Goal: Information Seeking & Learning: Learn about a topic

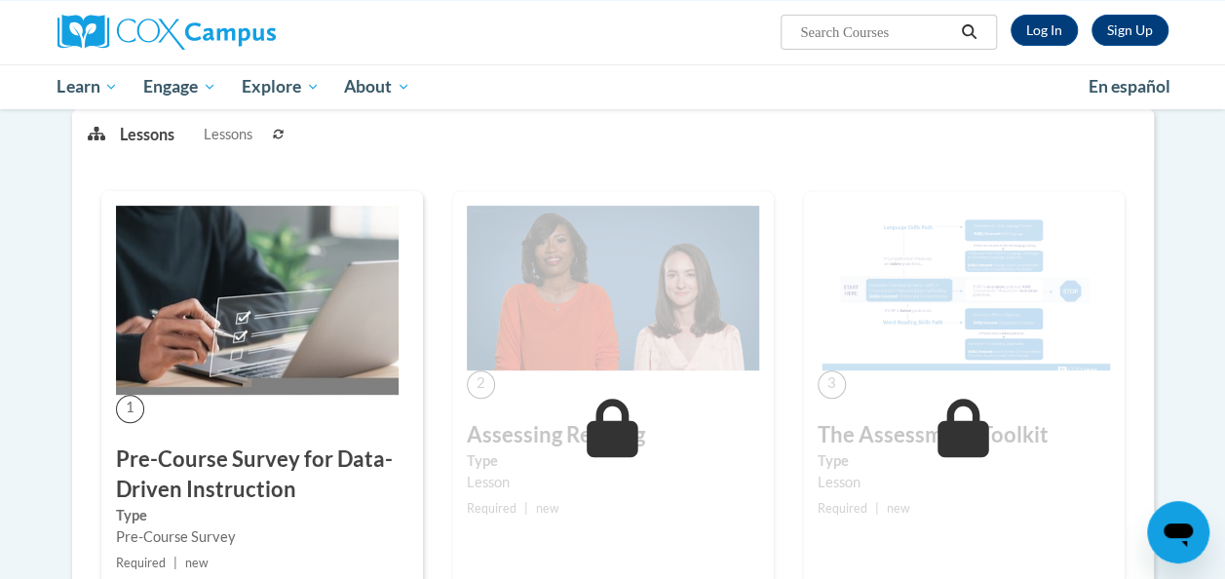
scroll to position [259, 0]
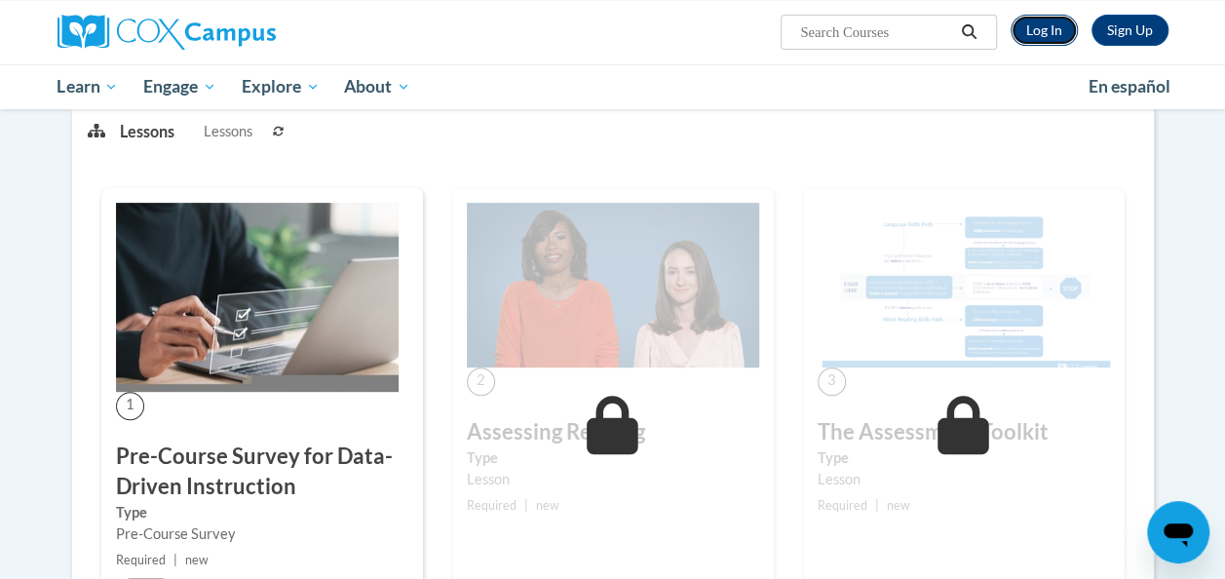
click at [1027, 29] on link "Log In" at bounding box center [1043, 30] width 67 height 31
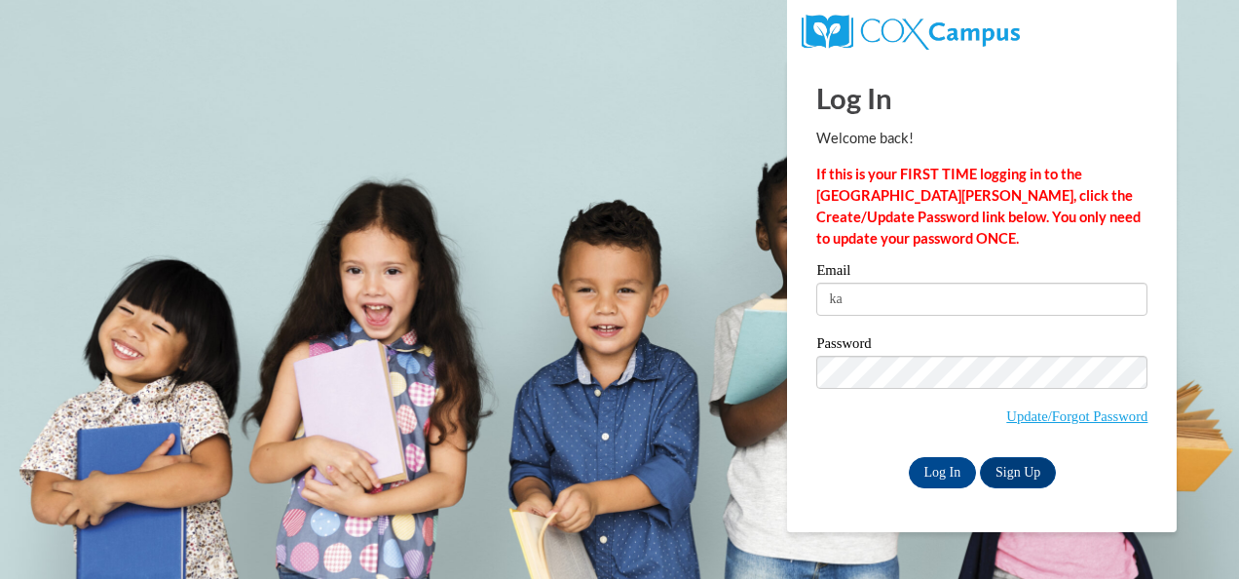
click at [909, 457] on input "Log In" at bounding box center [943, 472] width 68 height 31
click at [867, 295] on input "ka" at bounding box center [982, 299] width 331 height 33
type input "kaciemjohns@gmail.com"
click at [933, 477] on input "Log In" at bounding box center [943, 472] width 68 height 31
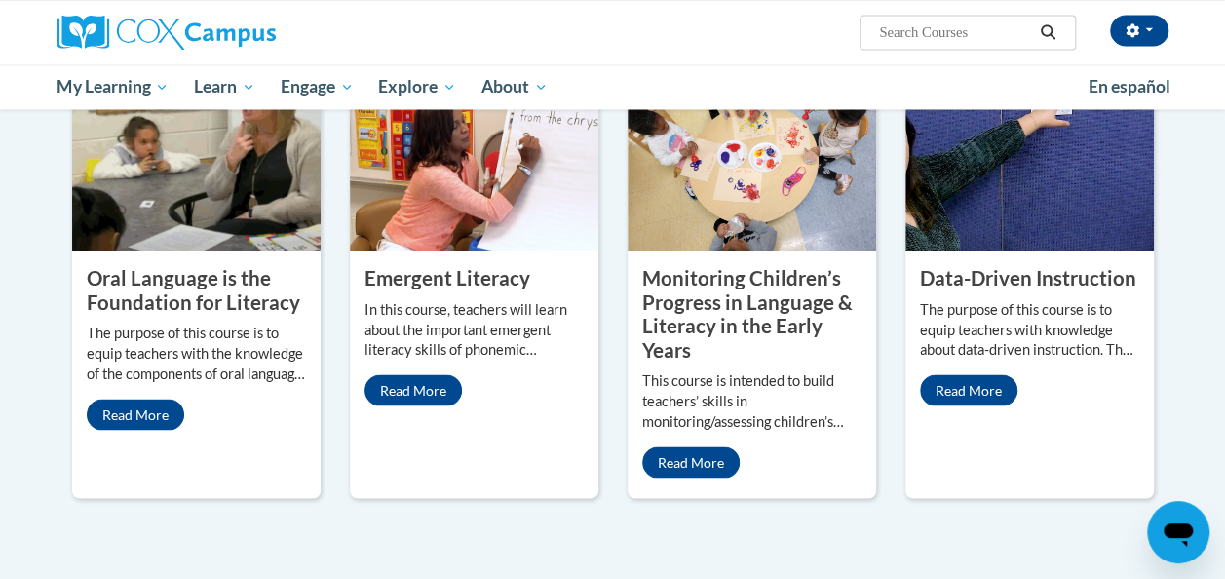
scroll to position [1679, 0]
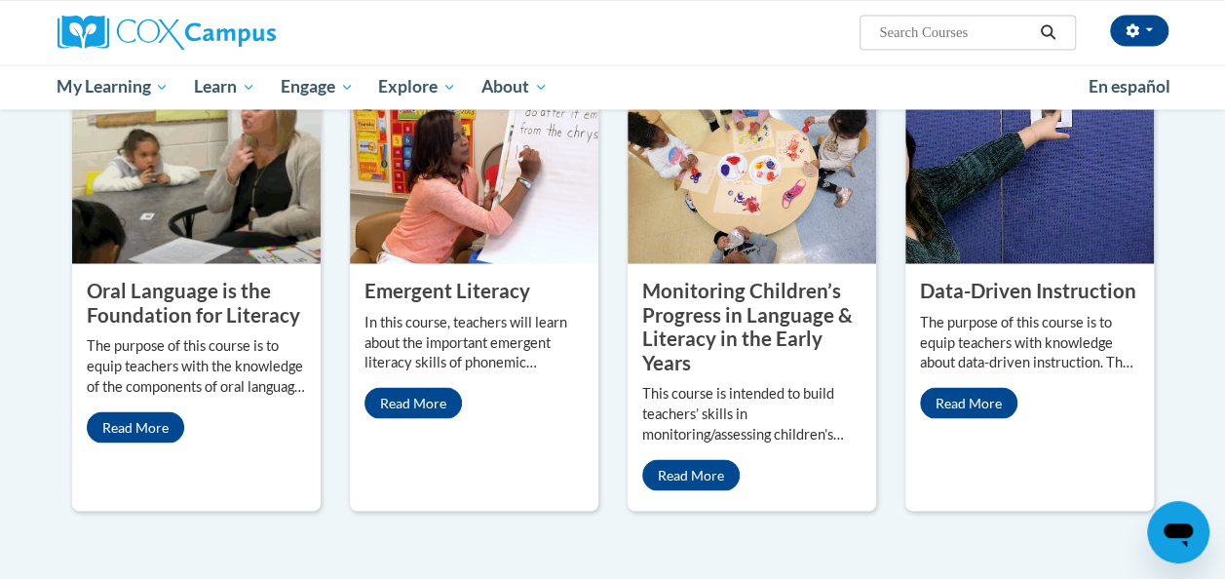
click at [1025, 278] on property "Data-Driven Instruction" at bounding box center [1028, 289] width 216 height 23
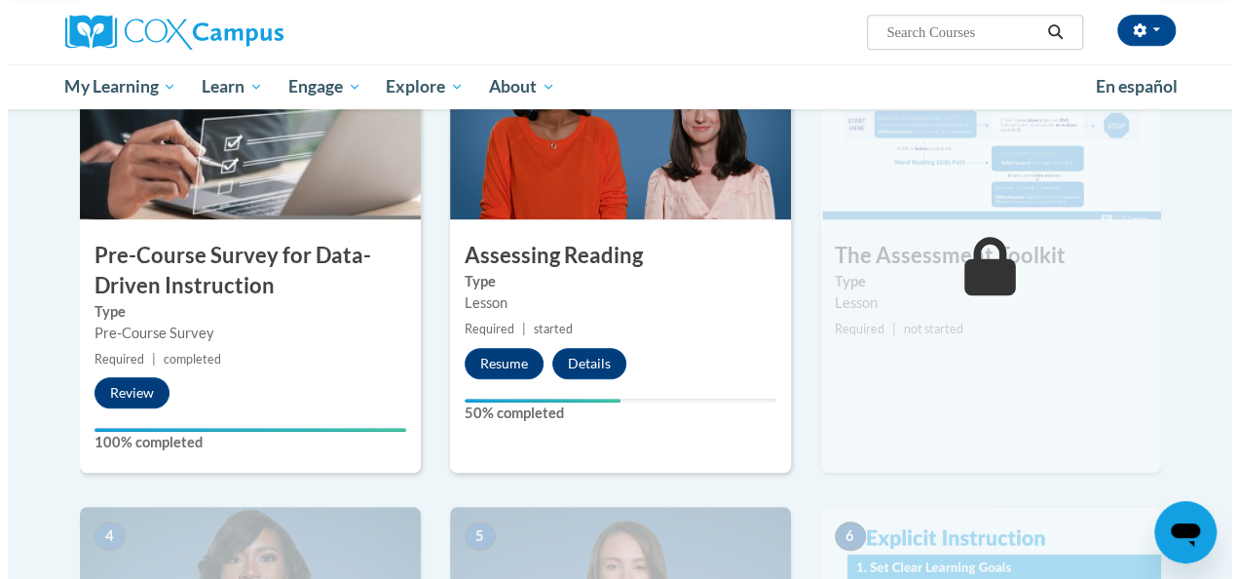
scroll to position [491, 0]
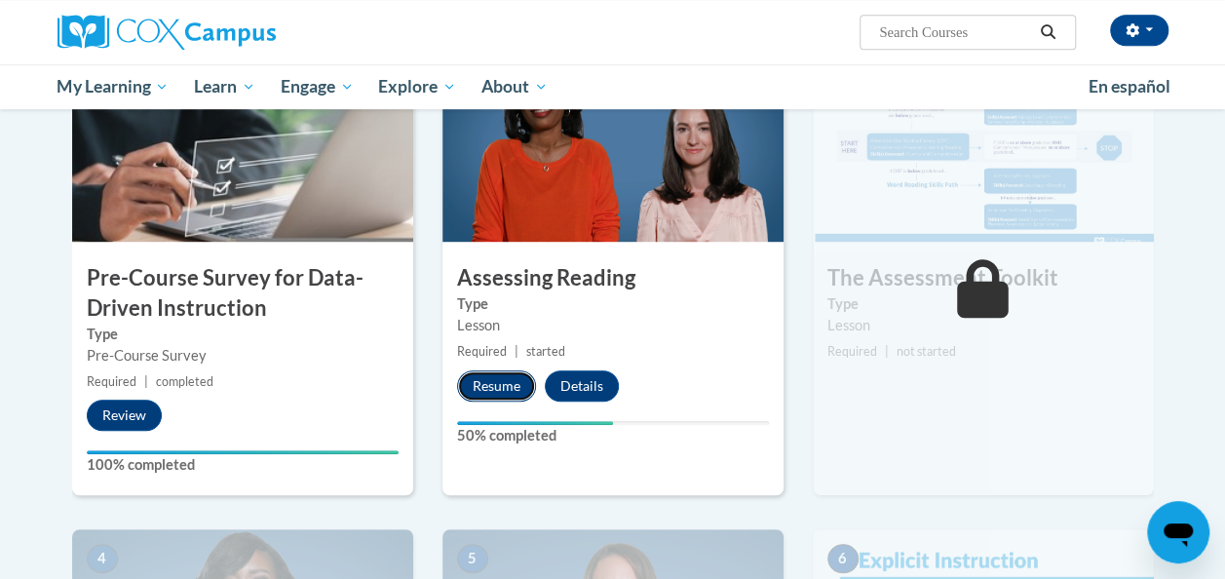
click at [490, 381] on button "Resume" at bounding box center [496, 385] width 79 height 31
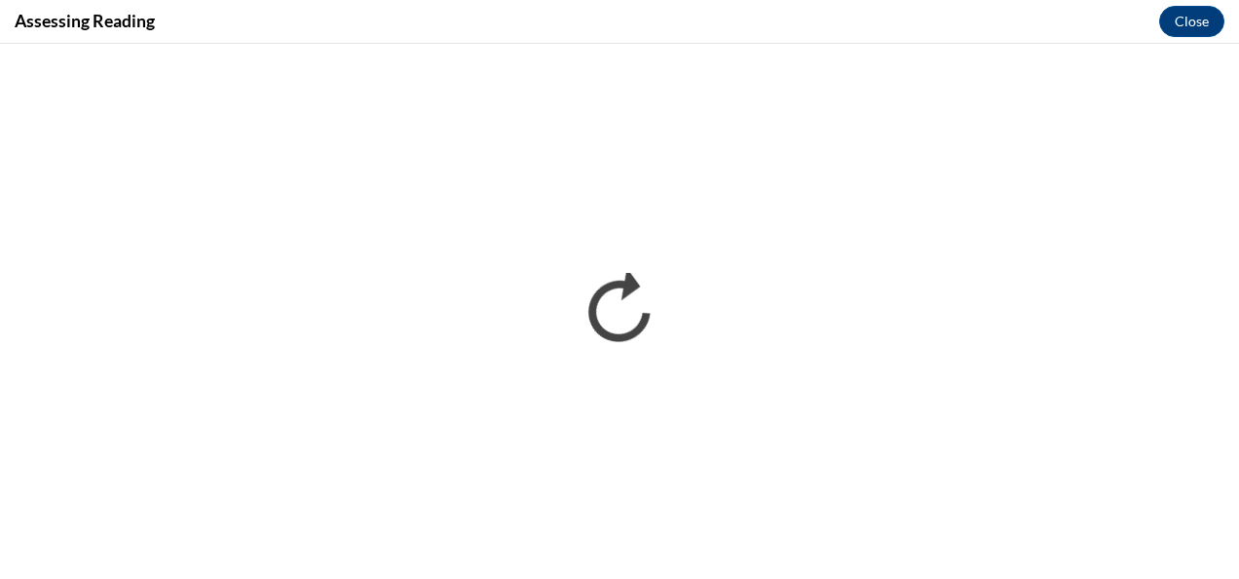
scroll to position [0, 0]
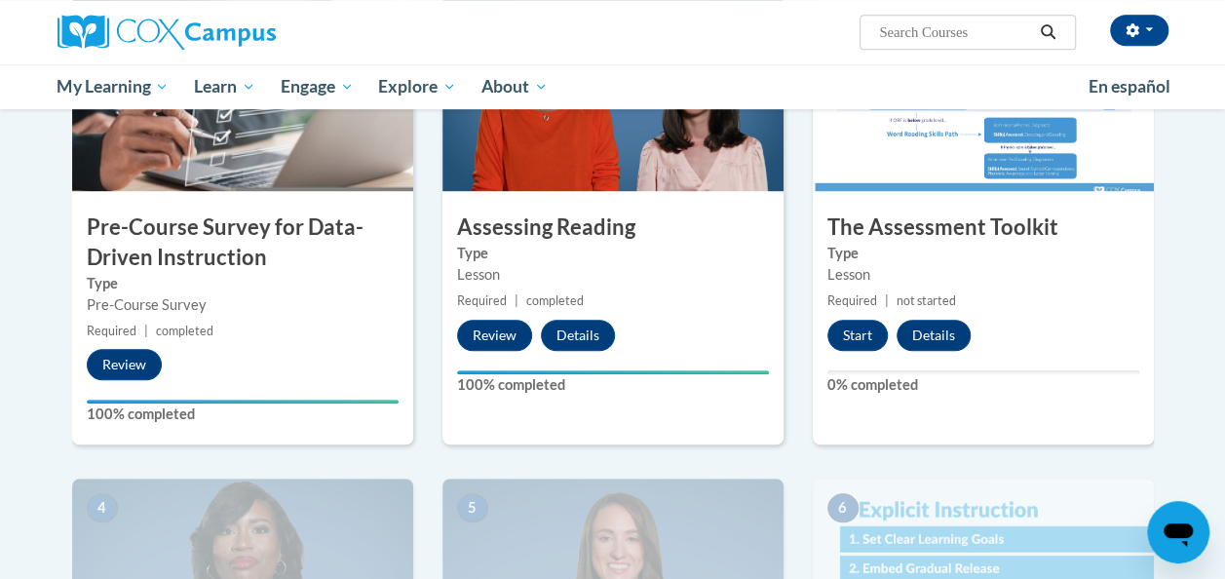
scroll to position [545, 0]
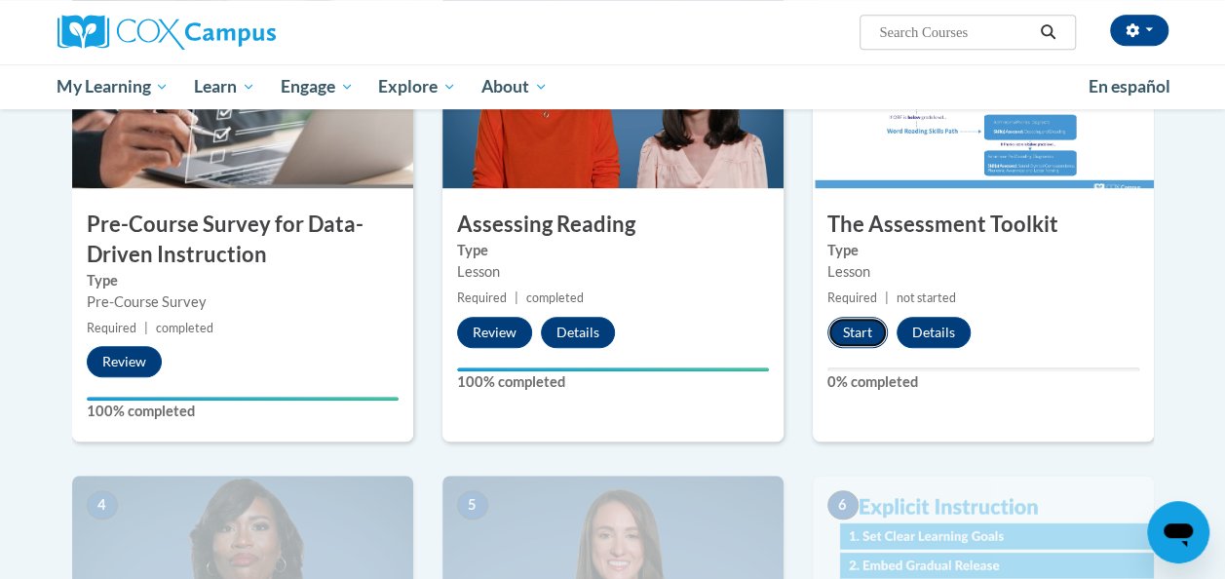
click at [857, 328] on button "Start" at bounding box center [857, 332] width 60 height 31
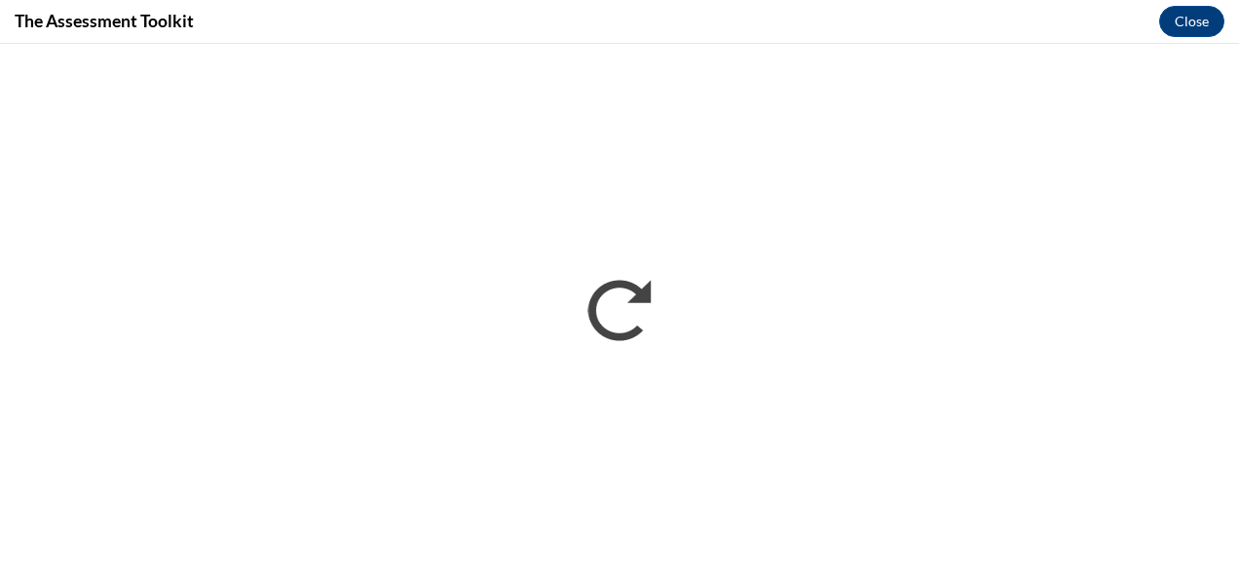
scroll to position [0, 0]
